Goal: Task Accomplishment & Management: Complete application form

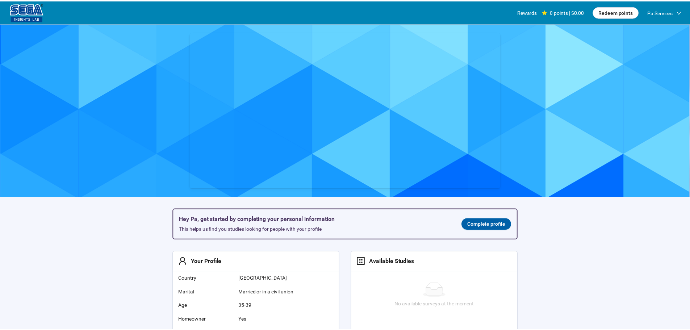
scroll to position [0, 0]
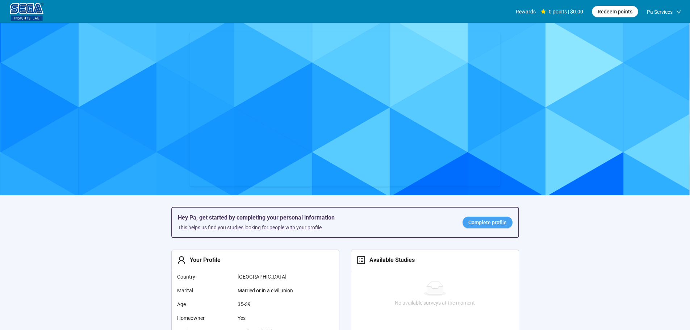
click at [478, 225] on span "Complete profile" at bounding box center [487, 222] width 38 height 8
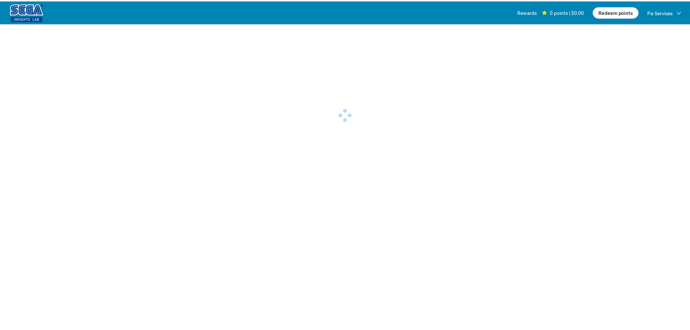
scroll to position [0, 0]
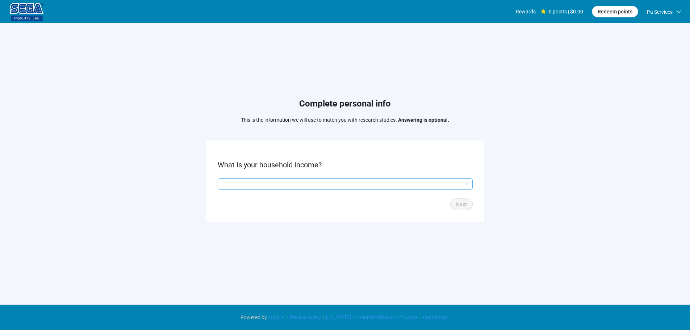
click at [282, 180] on input "search" at bounding box center [345, 184] width 246 height 11
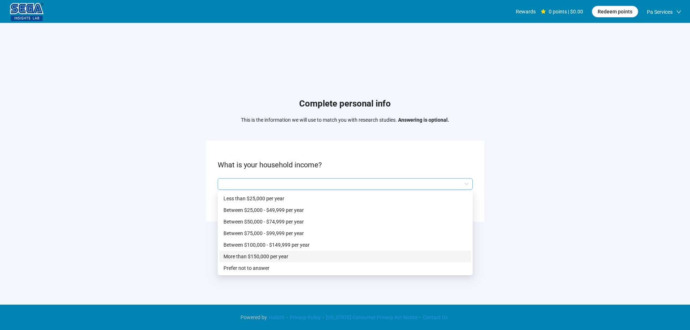
click at [266, 243] on p "Between $100,000 - $149,999 per year" at bounding box center [345, 245] width 243 height 8
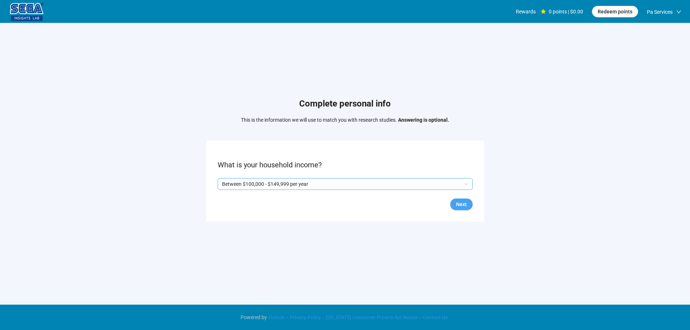
click at [465, 202] on span "Next" at bounding box center [461, 204] width 11 height 8
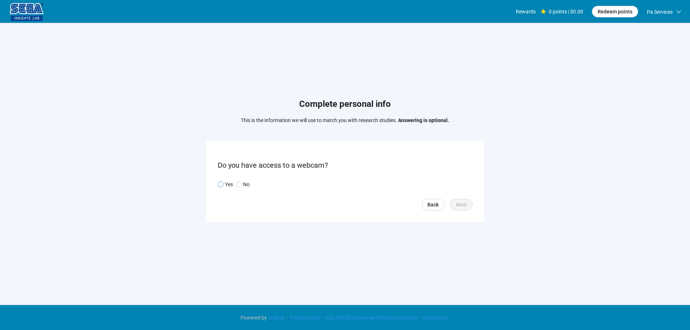
click at [225, 184] on p "Yes" at bounding box center [229, 184] width 8 height 8
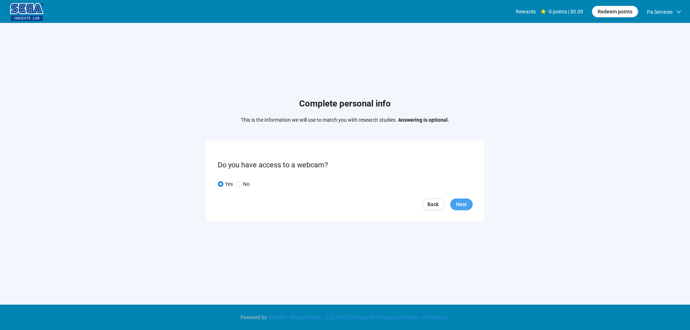
click at [467, 204] on span "Next" at bounding box center [461, 204] width 11 height 8
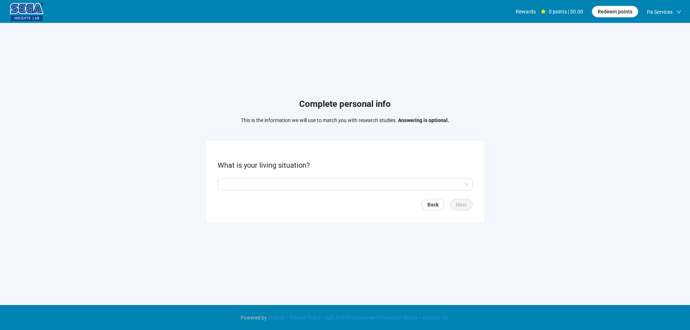
click at [286, 176] on form "What is your living situation? Back Next" at bounding box center [345, 181] width 278 height 81
click at [282, 186] on input "search" at bounding box center [345, 184] width 246 height 11
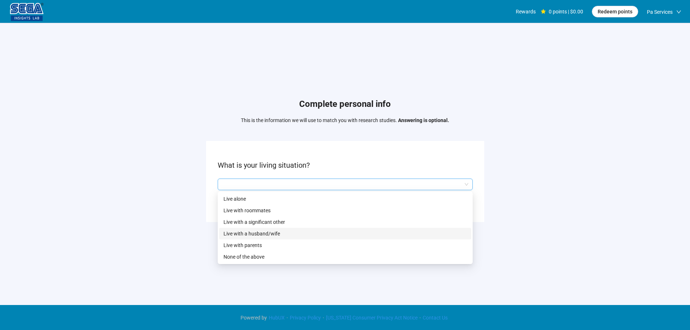
drag, startPoint x: 276, startPoint y: 234, endPoint x: 330, endPoint y: 236, distance: 54.4
click at [277, 233] on p "Live with a husband/wife" at bounding box center [345, 234] width 243 height 8
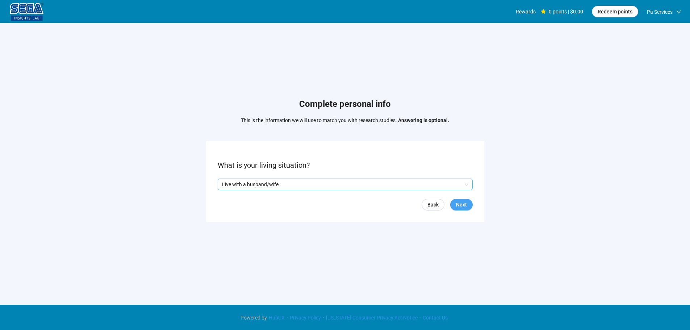
click at [463, 204] on span "Next" at bounding box center [461, 205] width 11 height 8
click at [289, 183] on input "search" at bounding box center [345, 184] width 246 height 11
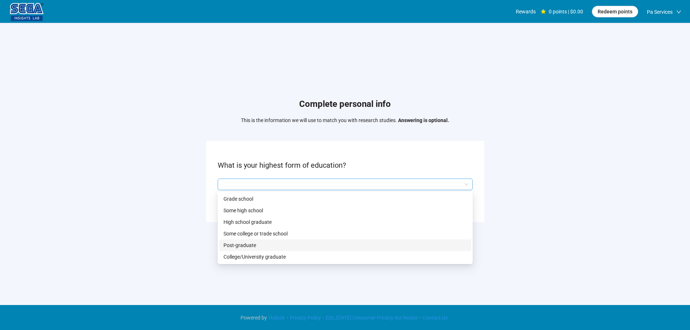
click at [250, 249] on p "Post-graduate" at bounding box center [345, 245] width 243 height 8
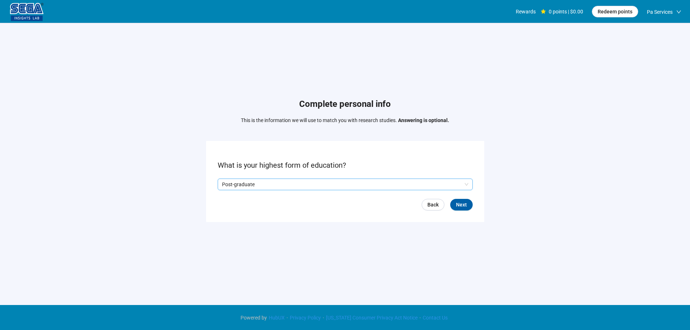
click at [470, 211] on form "What is your highest form of education? Q2hhcmFjdGVyaXN0aWNBbnN3ZXJOb2RlOmUwNGF…" at bounding box center [345, 181] width 278 height 81
click at [467, 207] on span "Next" at bounding box center [461, 205] width 11 height 8
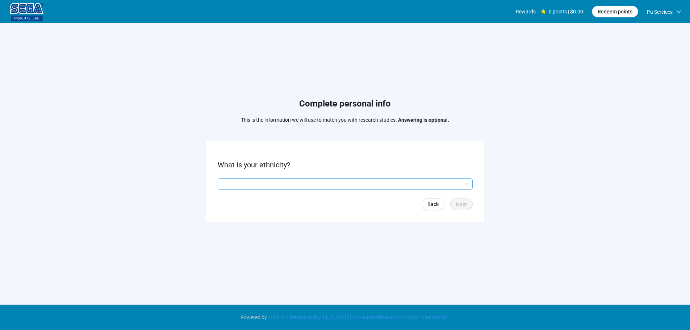
click at [270, 187] on input "search" at bounding box center [345, 184] width 246 height 11
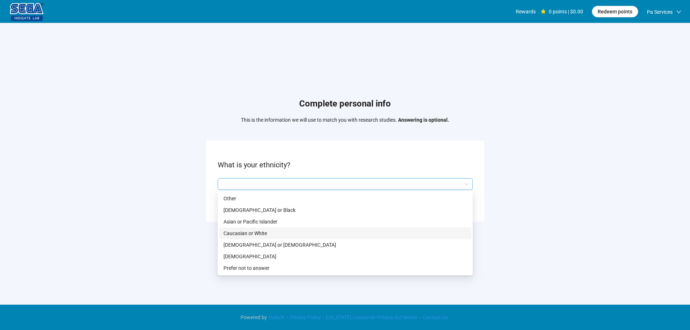
click at [246, 232] on p "Caucasian or White" at bounding box center [345, 233] width 243 height 8
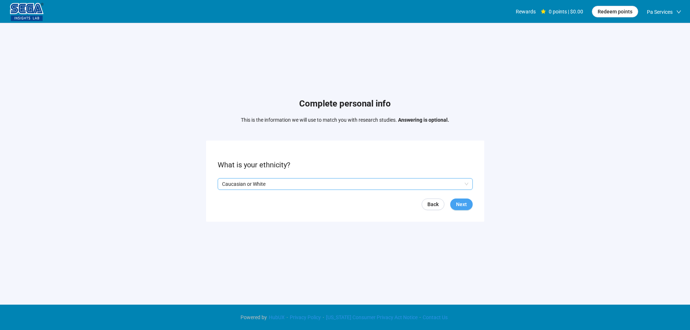
click at [458, 205] on span "Next" at bounding box center [461, 204] width 11 height 8
click at [291, 183] on p "Caucasian or White" at bounding box center [342, 184] width 240 height 11
click at [557, 246] on div "Complete personal info This is the information we will use to match you with re…" at bounding box center [345, 162] width 690 height 278
click at [527, 15] on div "Rewards" at bounding box center [526, 11] width 20 height 23
drag, startPoint x: 237, startPoint y: 250, endPoint x: 242, endPoint y: 249, distance: 5.1
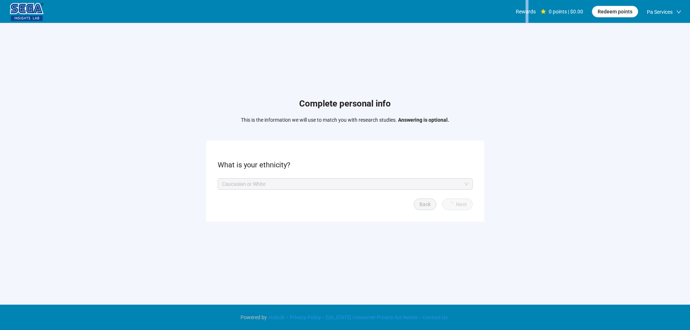
click at [237, 249] on div "Complete personal info This is the information we will use to match you with re…" at bounding box center [345, 162] width 690 height 278
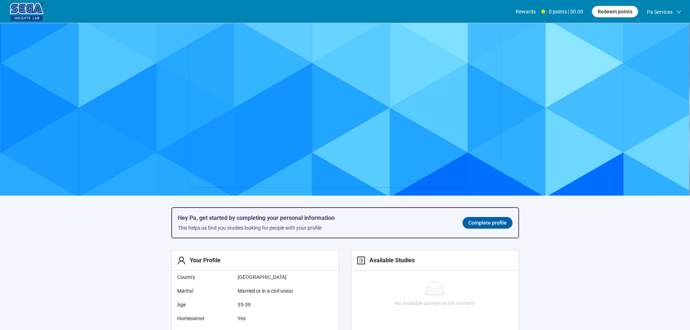
click at [468, 225] on link "Complete profile" at bounding box center [488, 223] width 50 height 12
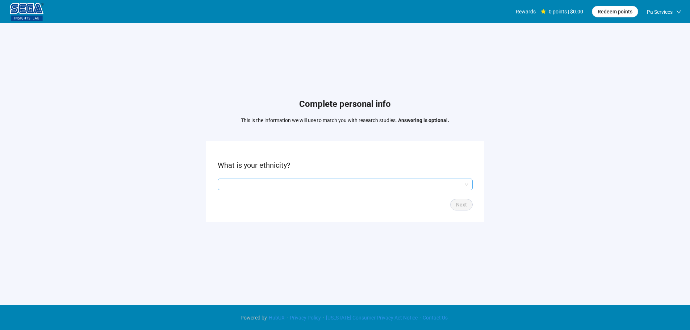
click at [346, 187] on input "search" at bounding box center [345, 184] width 246 height 11
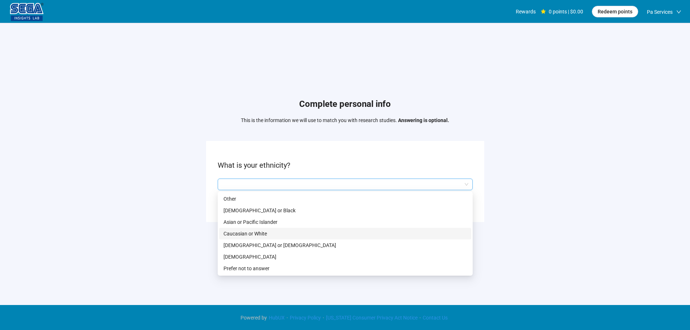
click at [263, 234] on p "Caucasian or White" at bounding box center [345, 234] width 243 height 8
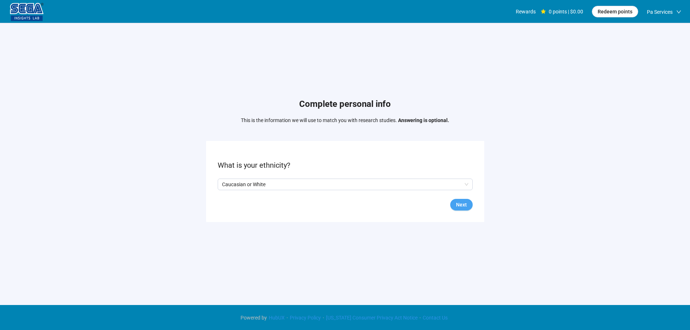
click at [456, 201] on span "Next" at bounding box center [461, 205] width 11 height 8
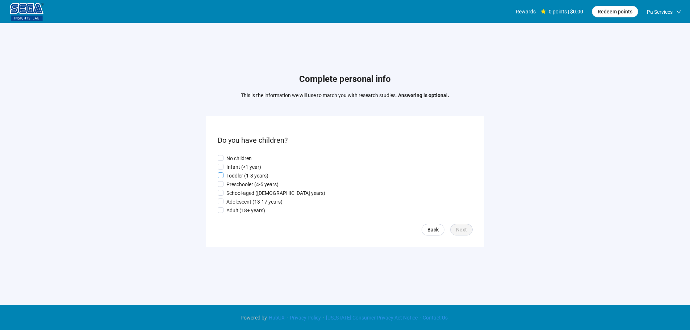
click at [251, 177] on p "Toddler (1-3 years)" at bounding box center [247, 176] width 42 height 8
click at [466, 231] on span "Next" at bounding box center [461, 230] width 11 height 8
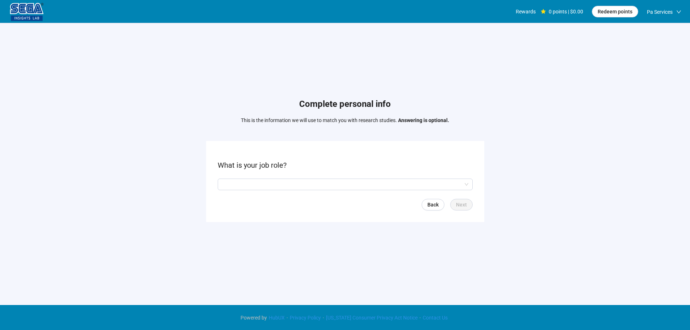
click at [253, 190] on form "What is your job role? Back Next" at bounding box center [345, 181] width 278 height 81
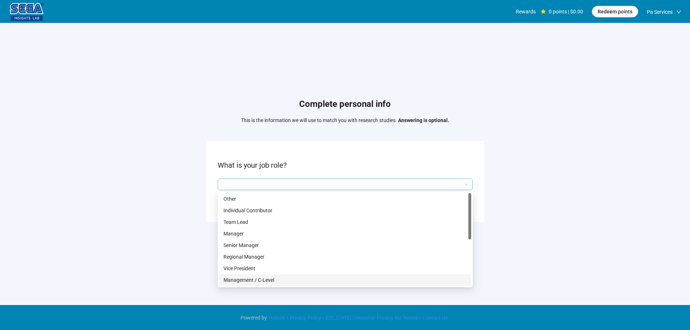
click at [258, 279] on p "Management / C-Level" at bounding box center [345, 280] width 243 height 8
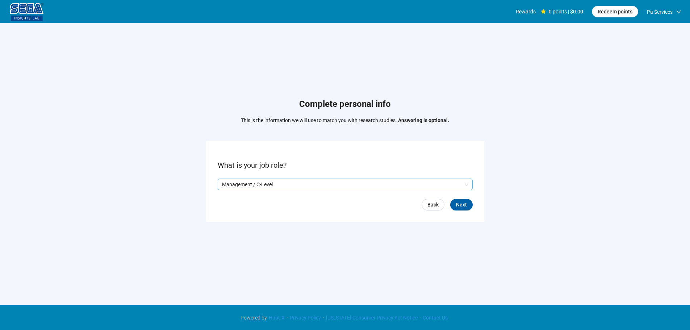
click at [462, 211] on form "What is your job role? Q2hhcmFjdGVyaXN0aWNBbnN3ZXJOb2RlOjJkNTkxNDEyLTNmYTQtNDlm…" at bounding box center [345, 181] width 278 height 81
click at [468, 203] on button "Next" at bounding box center [461, 205] width 22 height 12
click at [262, 178] on form "What is your gender? Back Next" at bounding box center [345, 181] width 278 height 81
click at [254, 183] on input "search" at bounding box center [345, 184] width 246 height 11
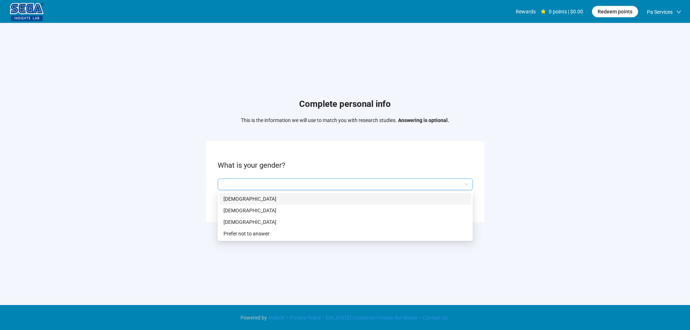
click at [251, 205] on div "[DEMOGRAPHIC_DATA]" at bounding box center [345, 211] width 252 height 12
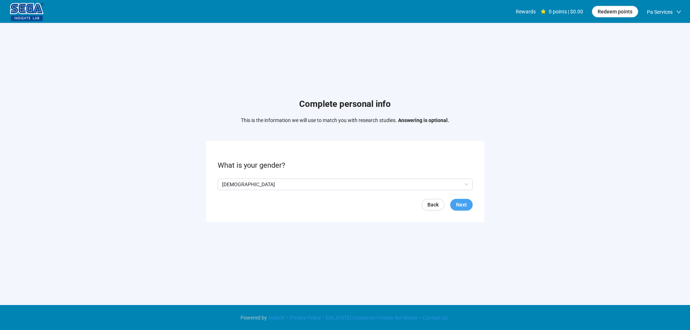
click at [465, 205] on span "Next" at bounding box center [461, 205] width 11 height 8
click at [234, 186] on input at bounding box center [234, 184] width 32 height 11
type input "**"
click at [470, 206] on button "Next" at bounding box center [461, 205] width 22 height 12
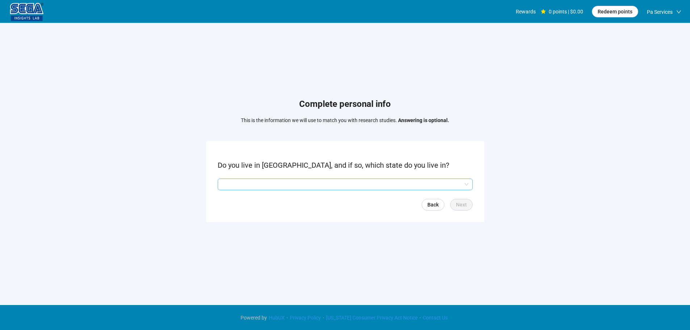
click at [259, 181] on input "search" at bounding box center [345, 184] width 246 height 11
click at [273, 186] on input "search" at bounding box center [345, 184] width 246 height 11
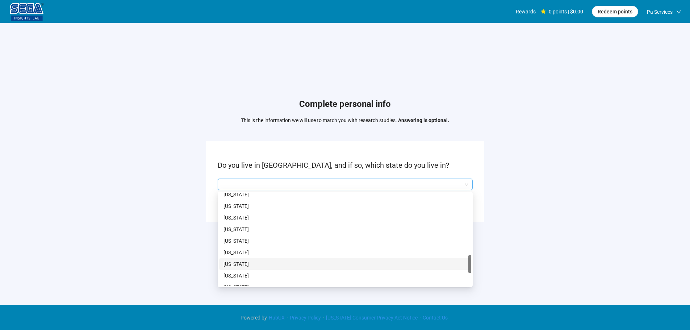
scroll to position [496, 0]
click at [244, 204] on p "[US_STATE]" at bounding box center [345, 202] width 243 height 8
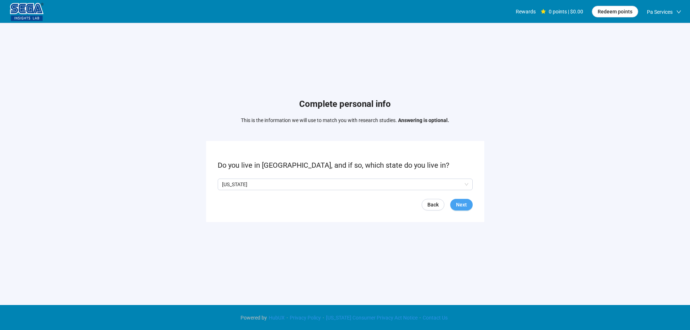
click at [463, 205] on span "Next" at bounding box center [461, 205] width 11 height 8
drag, startPoint x: 246, startPoint y: 184, endPoint x: 257, endPoint y: 187, distance: 10.9
click at [246, 184] on p "No" at bounding box center [246, 184] width 7 height 8
click at [460, 207] on span "Next" at bounding box center [461, 205] width 11 height 8
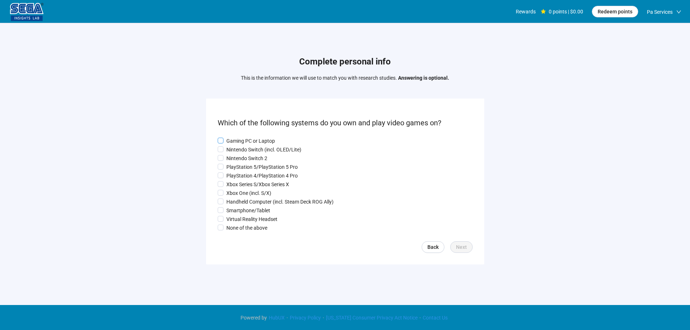
click at [244, 138] on p "Gaming PC or Laptop" at bounding box center [250, 141] width 49 height 8
click at [239, 154] on p "Nintendo Switch 2" at bounding box center [246, 158] width 41 height 8
drag, startPoint x: 245, startPoint y: 172, endPoint x: 247, endPoint y: 189, distance: 17.8
click at [245, 172] on p "PlayStation 4/PlayStation 4 Pro" at bounding box center [261, 176] width 71 height 8
click at [247, 189] on p "Xbox One (incl. S/X)" at bounding box center [248, 193] width 45 height 8
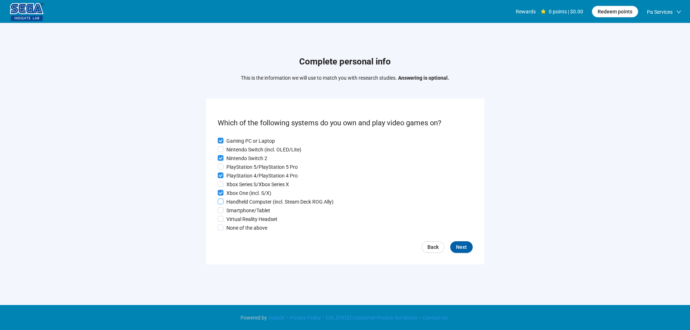
click at [249, 198] on div "Gaming PC or Laptop Nintendo Switch (incl. OLED/Lite) Nintendo Switch 2 PlaySta…" at bounding box center [345, 184] width 255 height 95
click at [248, 205] on p "Handheld Computer (incl. Steam Deck ROG Ally)" at bounding box center [279, 202] width 107 height 8
click at [460, 253] on button "Next" at bounding box center [461, 247] width 22 height 12
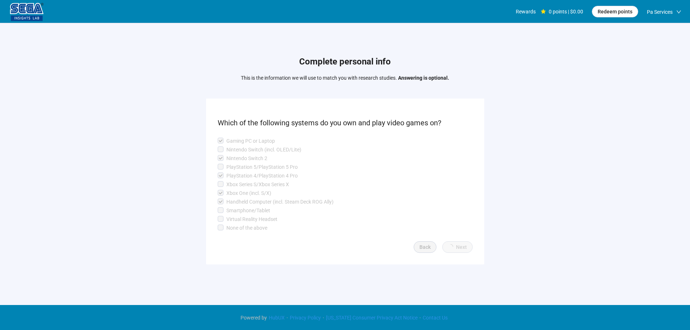
scroll to position [0, 0]
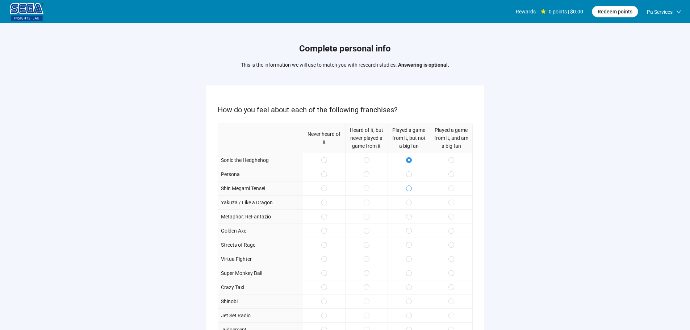
click at [411, 186] on span at bounding box center [409, 189] width 6 height 6
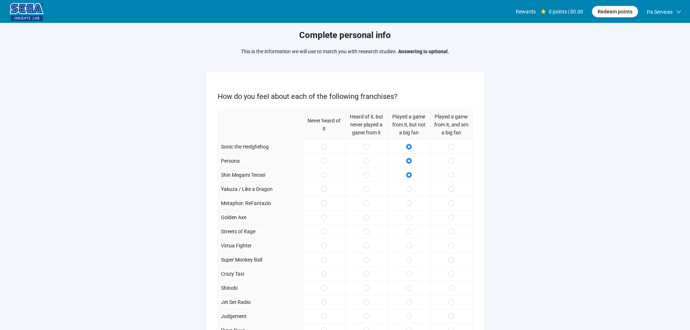
scroll to position [36, 0]
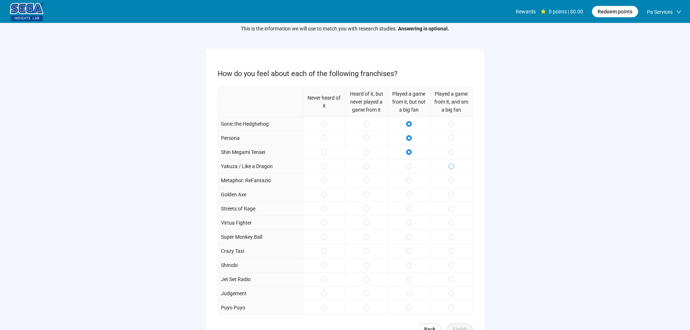
click at [452, 170] on label at bounding box center [452, 166] width 6 height 8
click at [454, 188] on div at bounding box center [451, 194] width 42 height 14
click at [449, 192] on span at bounding box center [452, 195] width 6 height 6
click at [407, 223] on span at bounding box center [409, 223] width 6 height 6
click at [411, 234] on span at bounding box center [409, 237] width 6 height 6
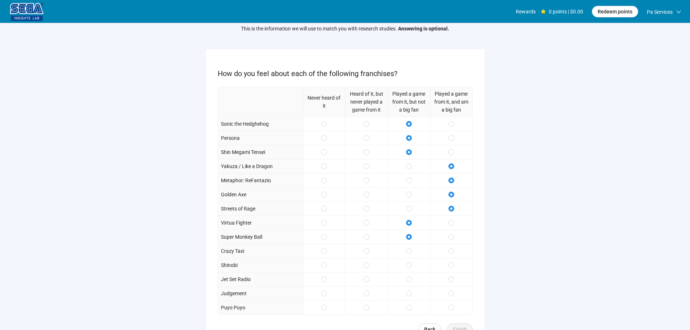
drag, startPoint x: 410, startPoint y: 245, endPoint x: 409, endPoint y: 262, distance: 17.0
click at [410, 245] on div at bounding box center [409, 251] width 42 height 14
click at [412, 249] on div at bounding box center [409, 251] width 42 height 14
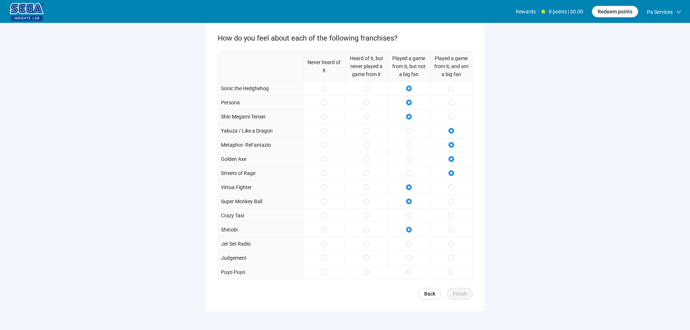
scroll to position [72, 0]
click at [403, 214] on div at bounding box center [409, 215] width 42 height 14
click at [407, 218] on span at bounding box center [409, 215] width 6 height 6
click at [449, 257] on span at bounding box center [452, 257] width 6 height 6
click at [453, 276] on div at bounding box center [451, 271] width 42 height 14
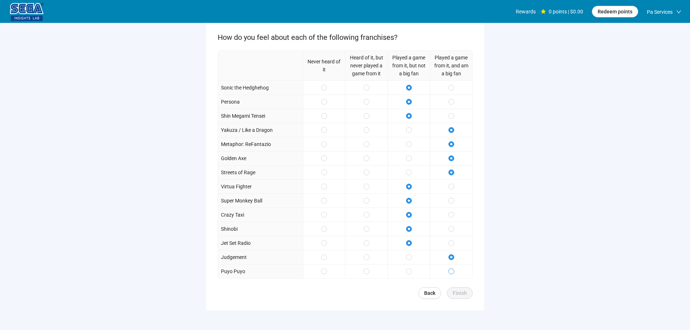
click at [449, 270] on span at bounding box center [452, 271] width 6 height 6
click at [460, 291] on span "Finish" at bounding box center [460, 293] width 14 height 8
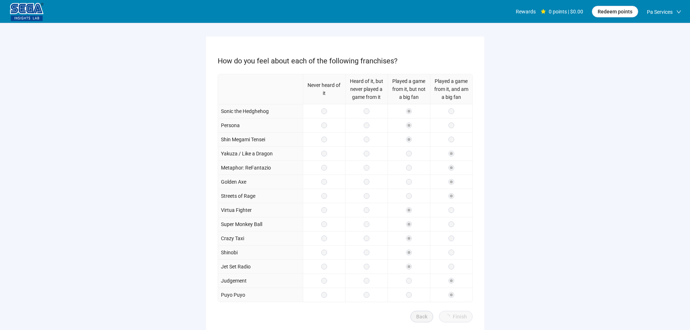
scroll to position [36, 0]
